Goal: Transaction & Acquisition: Purchase product/service

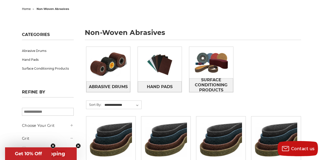
scroll to position [50, 0]
click at [218, 79] on span "Surface Conditioning Products" at bounding box center [211, 85] width 43 height 19
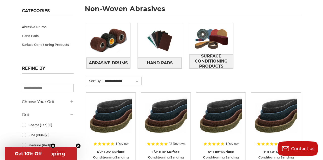
scroll to position [74, 0]
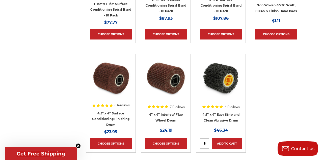
scroll to position [986, 0]
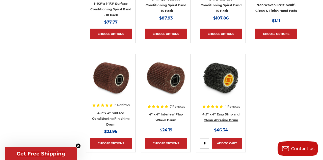
click at [229, 114] on link "4.5” x 4” Easy Strip and Clean Abrasive Drum" at bounding box center [221, 117] width 37 height 10
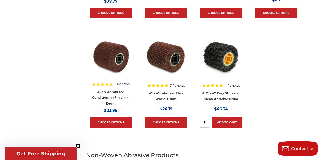
scroll to position [1010, 0]
